Goal: Check status: Check status

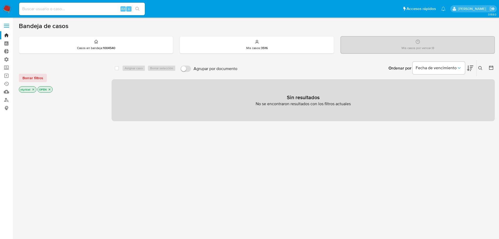
click at [74, 8] on input at bounding box center [82, 8] width 126 height 7
paste input "nhdg7Uc3HZgO4AbwULcR3fmQ"
type input "nhdg7Uc3HZgO4AbwULcR3fmQ"
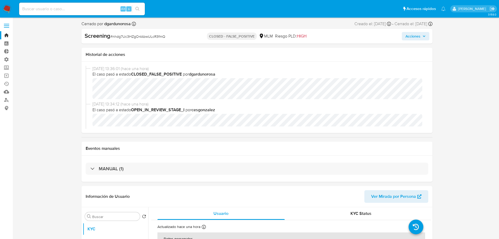
select select "10"
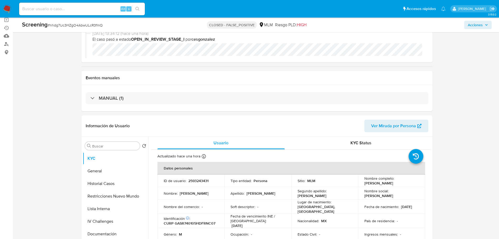
scroll to position [105, 0]
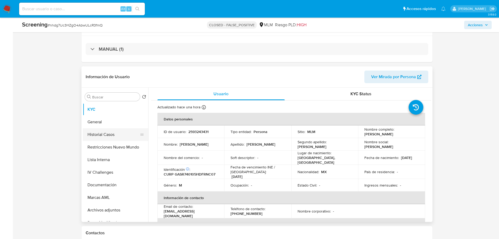
click at [102, 136] on button "Historial Casos" at bounding box center [113, 134] width 61 height 13
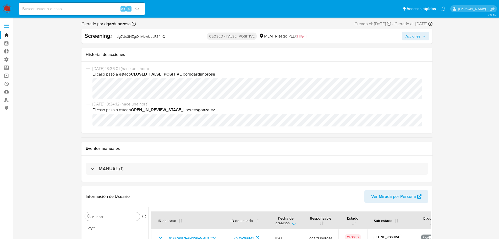
scroll to position [79, 0]
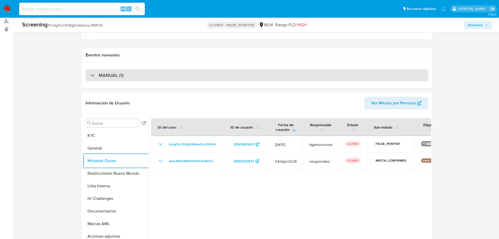
click at [164, 75] on div "MANUAL (1)" at bounding box center [257, 75] width 342 height 12
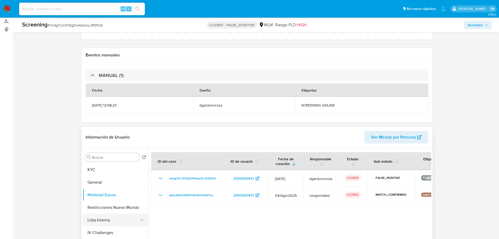
click at [96, 217] on button "Lista Interna" at bounding box center [113, 219] width 61 height 13
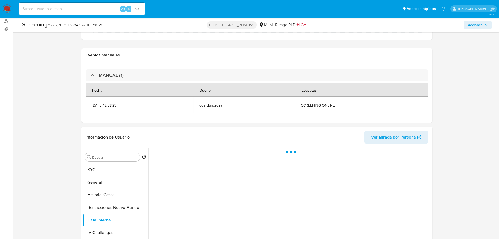
scroll to position [105, 0]
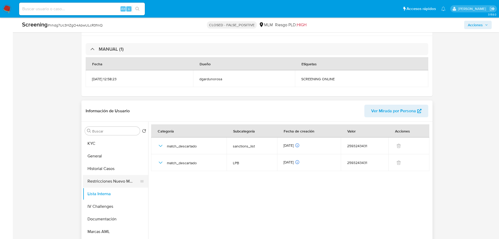
click at [103, 180] on button "Restricciones Nuevo Mundo" at bounding box center [113, 181] width 61 height 13
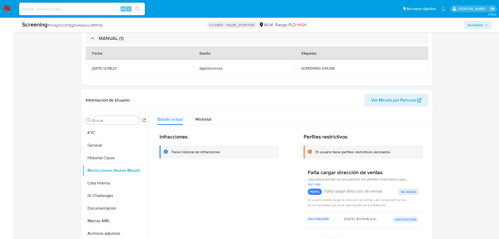
scroll to position [157, 0]
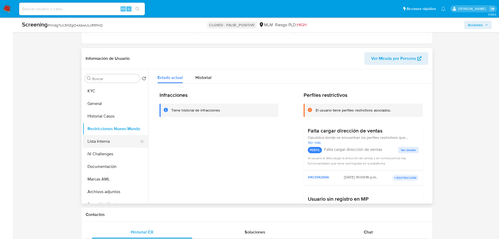
click at [108, 139] on button "Lista Interna" at bounding box center [113, 141] width 61 height 13
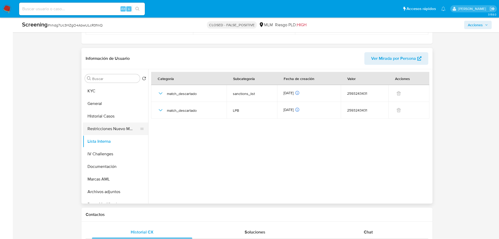
click at [110, 131] on button "Restricciones Nuevo Mundo" at bounding box center [113, 128] width 61 height 13
